Goal: Task Accomplishment & Management: Use online tool/utility

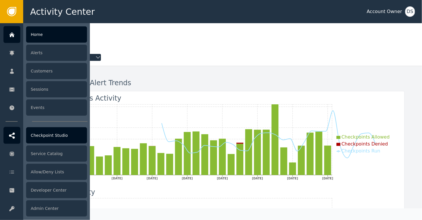
click at [47, 135] on div "Checkpoint Studio" at bounding box center [56, 135] width 61 height 16
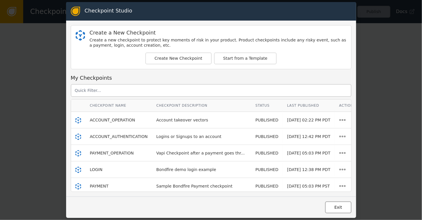
click at [337, 208] on button "Exit" at bounding box center [338, 208] width 26 height 12
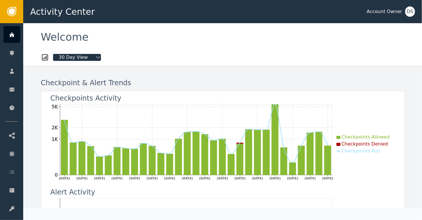
click at [408, 14] on div "DS" at bounding box center [410, 11] width 10 height 10
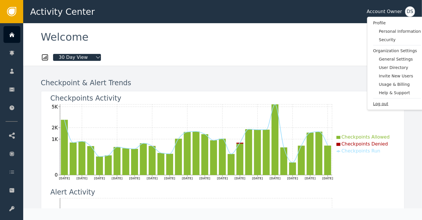
click at [384, 103] on span "Log out" at bounding box center [397, 104] width 48 height 6
